Goal: Task Accomplishment & Management: Use online tool/utility

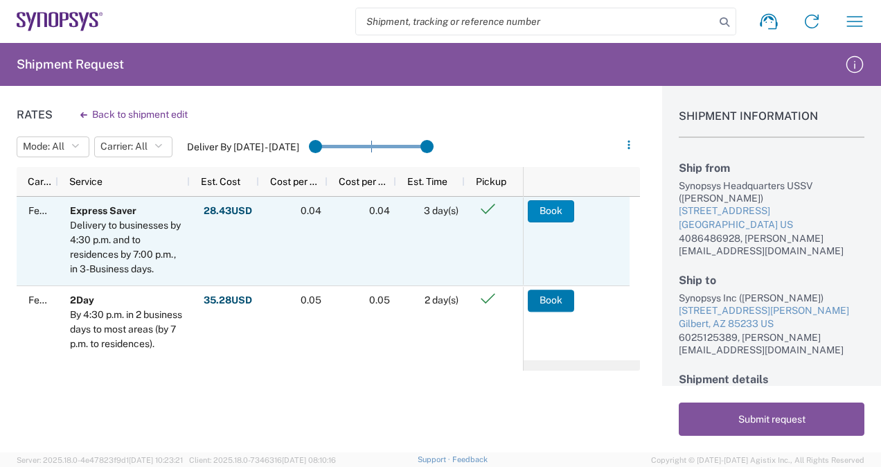
click at [551, 207] on button "Book" at bounding box center [551, 211] width 46 height 22
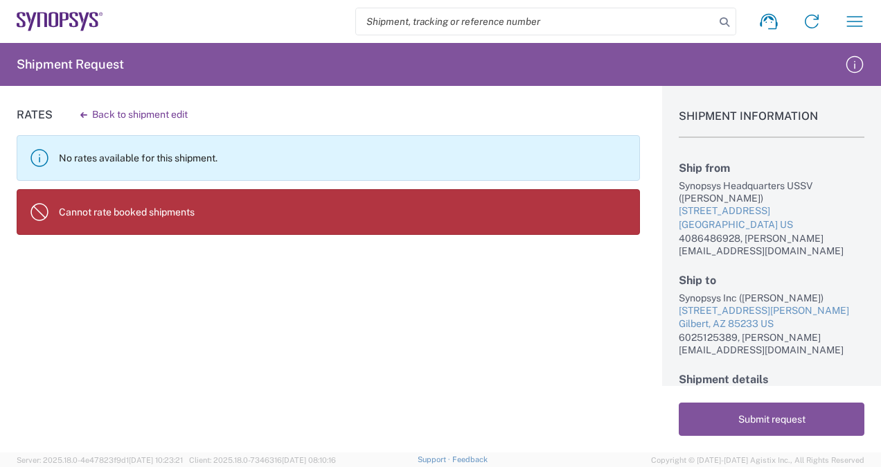
scroll to position [54, 0]
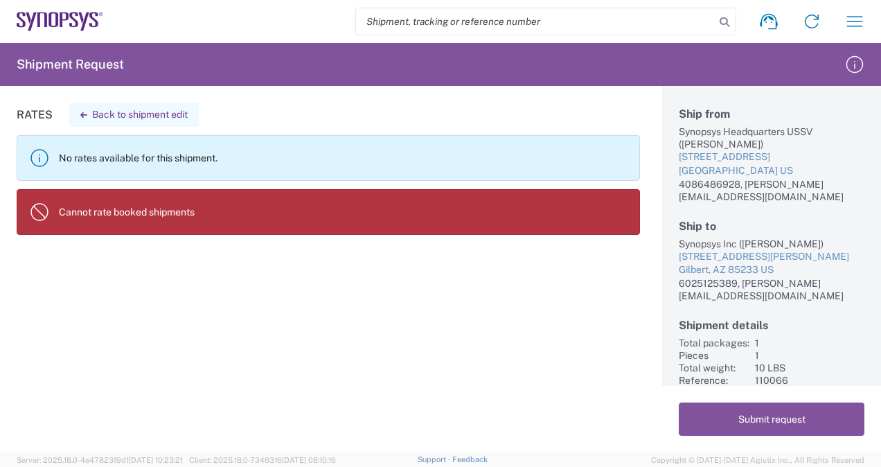
click at [75, 114] on button "Back to shipment edit" at bounding box center [134, 114] width 130 height 24
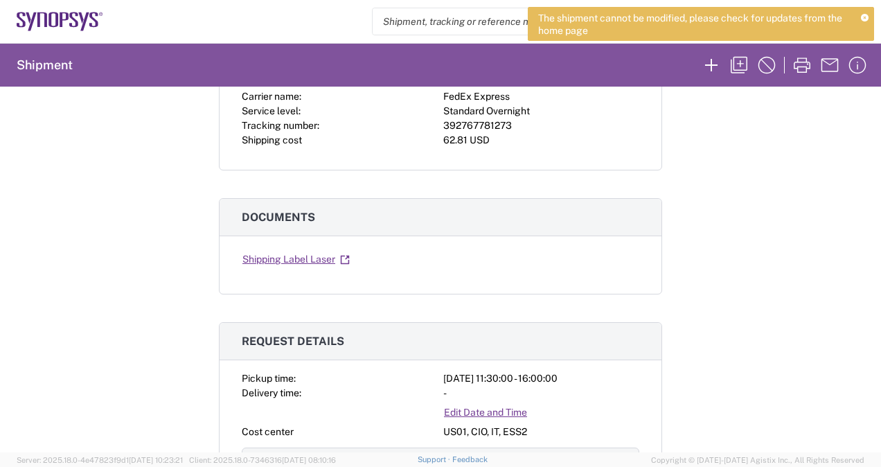
scroll to position [284, 0]
click at [299, 260] on link "Shipping Label Laser" at bounding box center [296, 259] width 109 height 24
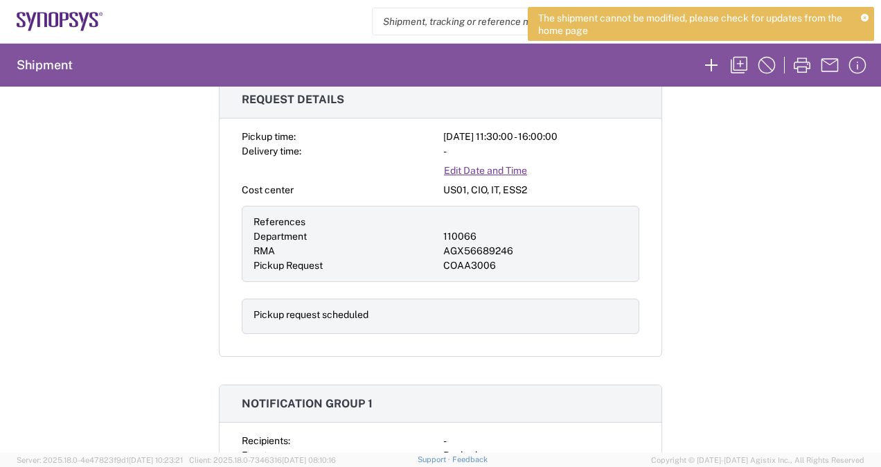
scroll to position [526, 0]
click at [276, 307] on span "Pickup request scheduled" at bounding box center [310, 312] width 115 height 11
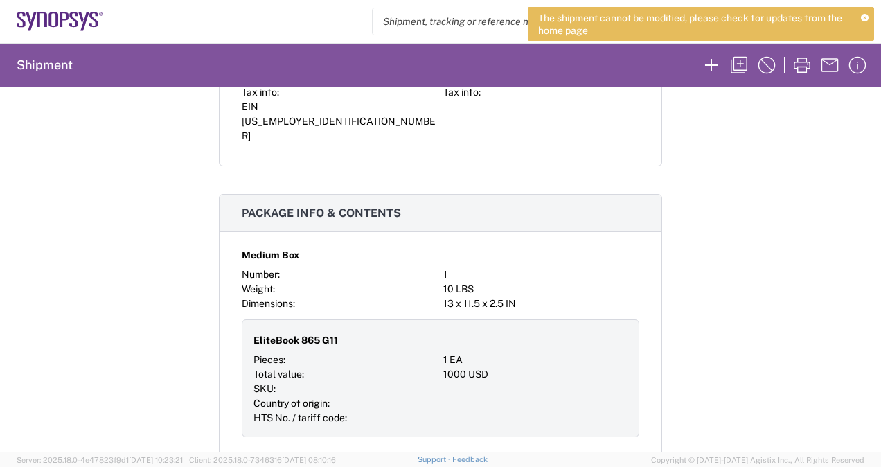
scroll to position [1300, 0]
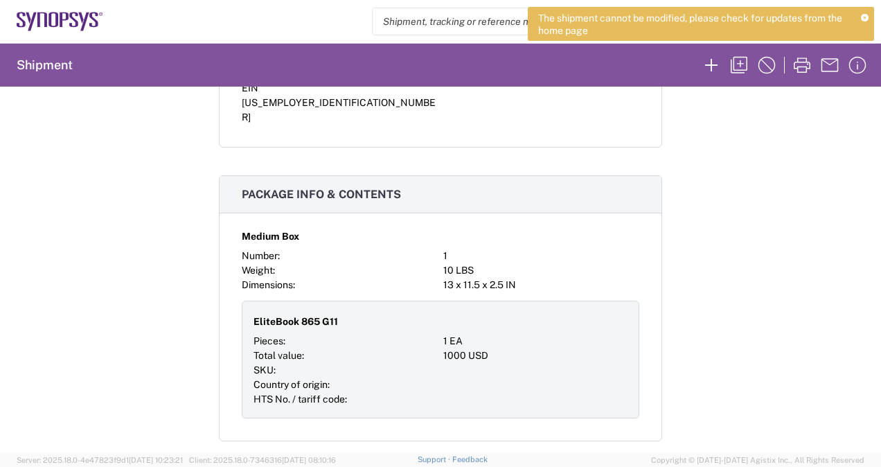
drag, startPoint x: 276, startPoint y: 307, endPoint x: 203, endPoint y: 351, distance: 85.2
click at [203, 351] on div "Shipment 56689246 Google Maps Return shipment Carrier name: FedEx Express Servi…" at bounding box center [440, 270] width 881 height 366
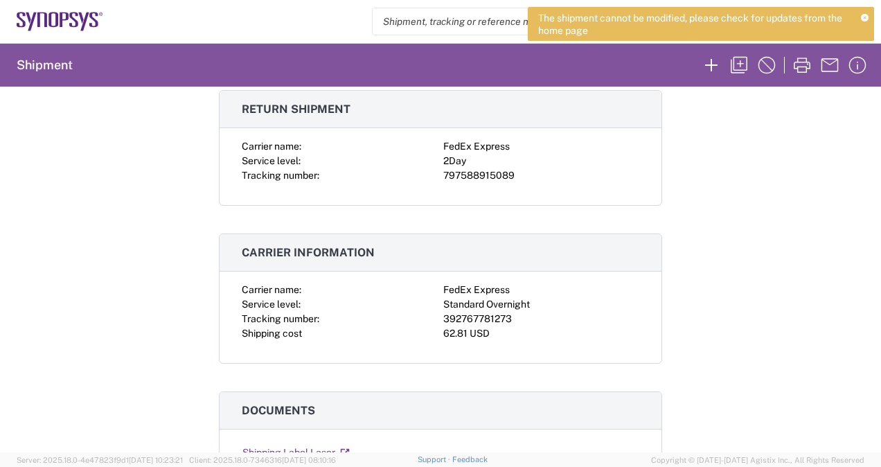
scroll to position [118, 0]
